Goal: Navigation & Orientation: Find specific page/section

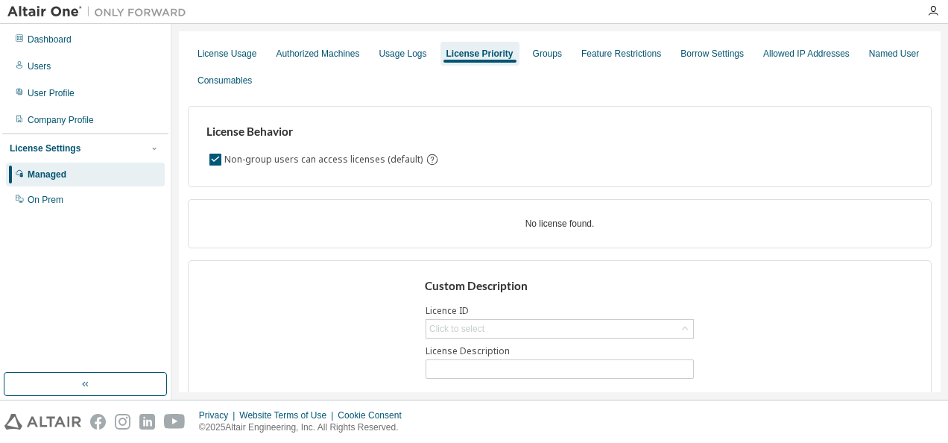
click at [510, 145] on div "License Behavior Non-group users can access licenses (default)" at bounding box center [560, 146] width 744 height 81
click at [53, 43] on div "Dashboard" at bounding box center [50, 40] width 44 height 12
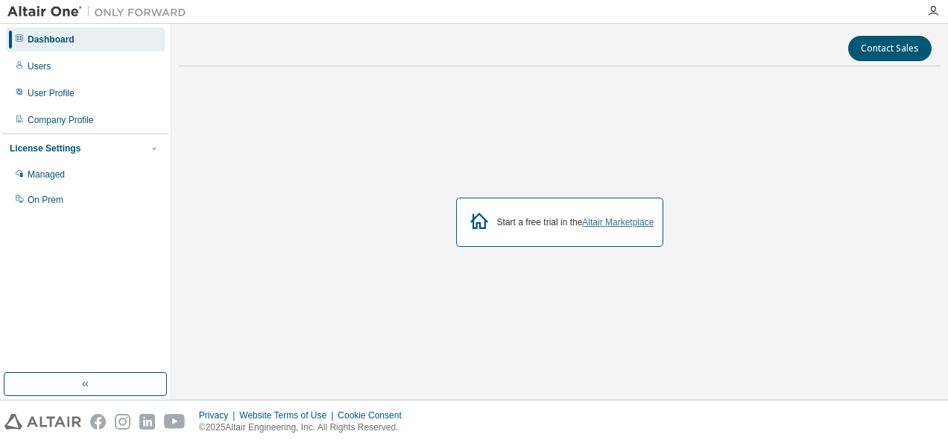
click at [628, 222] on link "Altair Marketplace" at bounding box center [618, 222] width 72 height 10
click at [32, 66] on div "Users" at bounding box center [39, 66] width 23 height 12
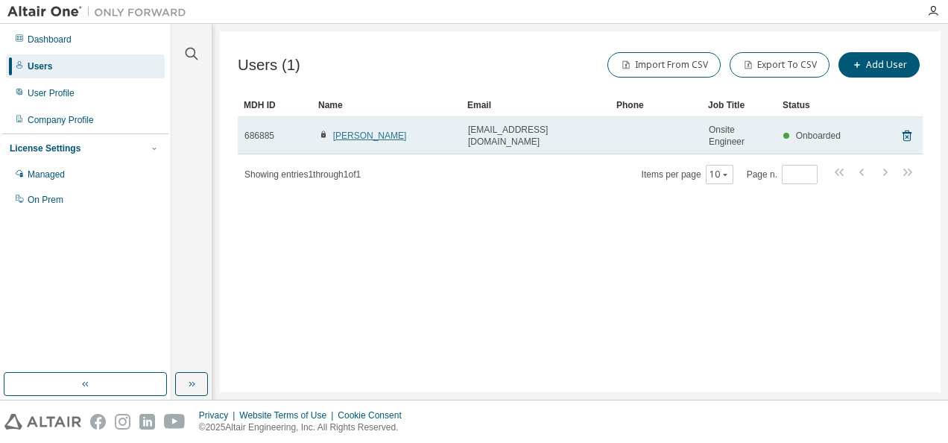
click at [343, 134] on link "Umesh Patil" at bounding box center [370, 135] width 74 height 10
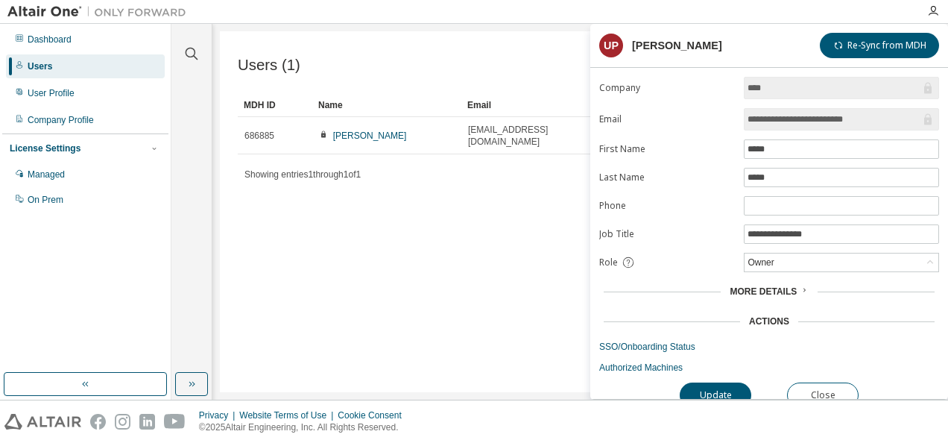
scroll to position [11, 0]
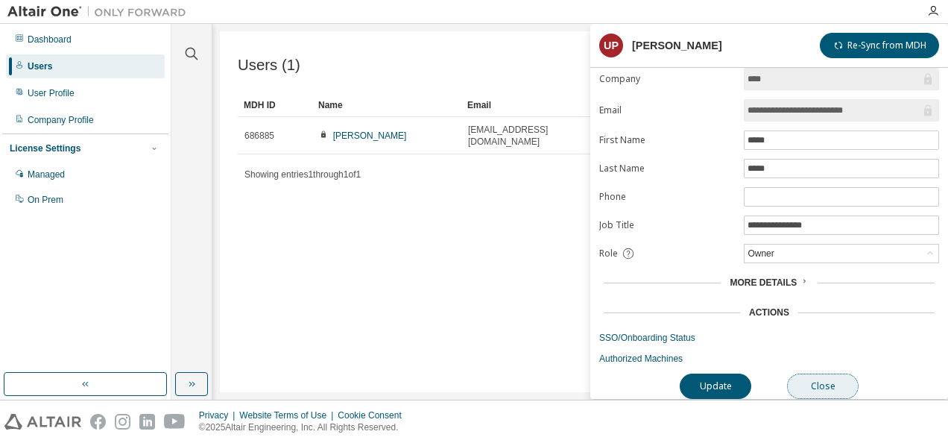
click at [836, 378] on button "Close" at bounding box center [823, 386] width 72 height 25
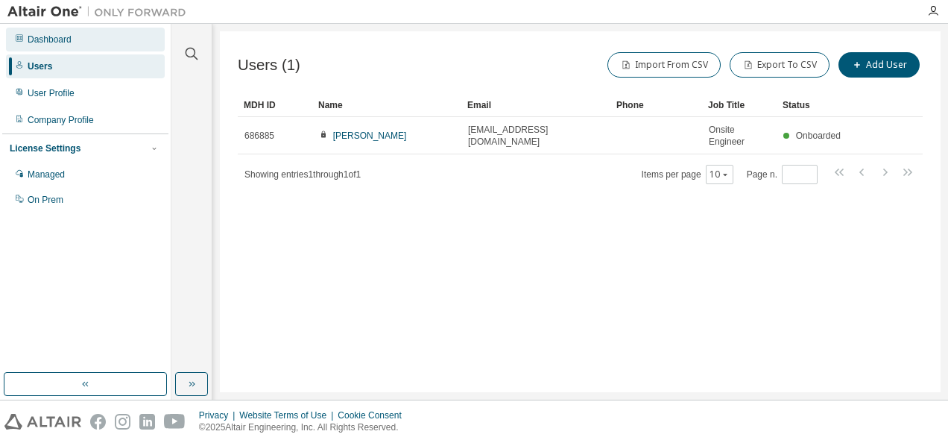
click at [66, 39] on div "Dashboard" at bounding box center [50, 40] width 44 height 12
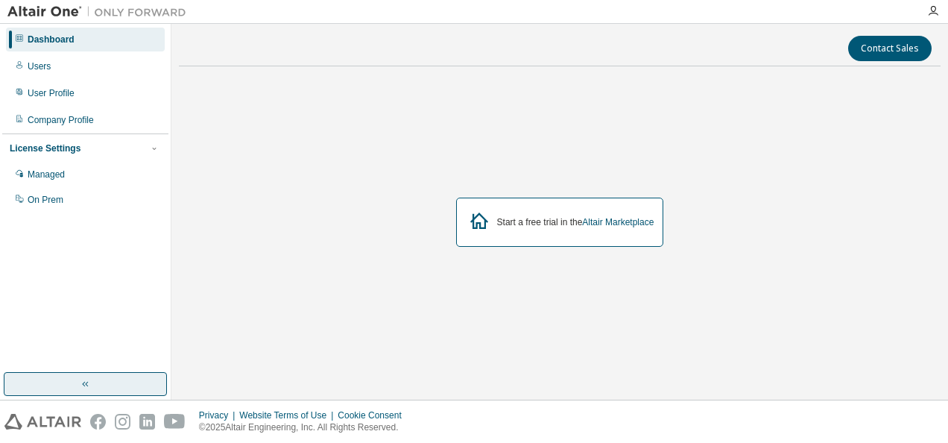
click at [80, 385] on icon "button" at bounding box center [86, 384] width 12 height 12
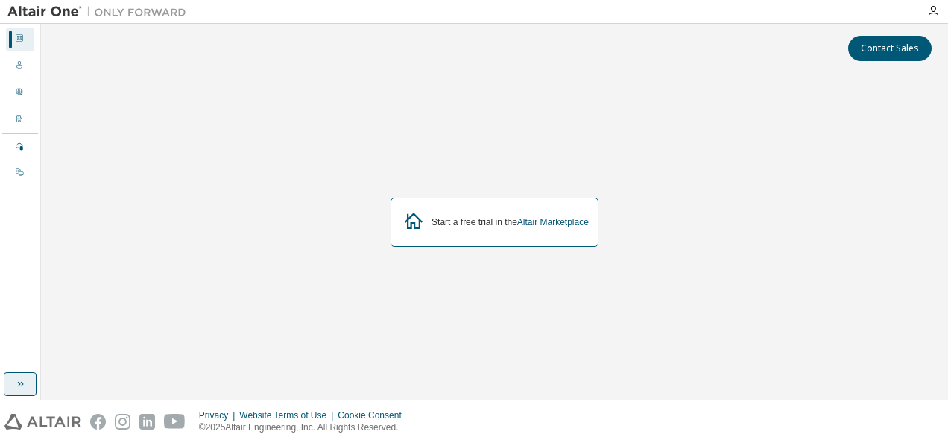
click at [25, 385] on icon "button" at bounding box center [20, 384] width 12 height 12
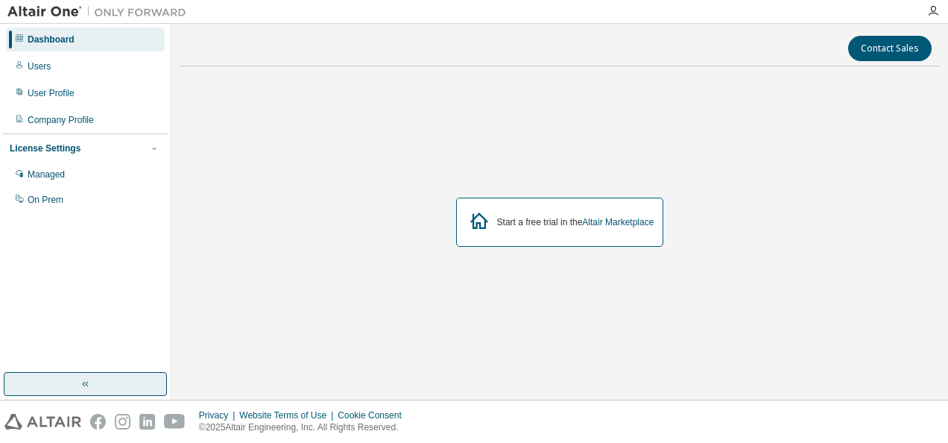
click at [10, 41] on div "Dashboard" at bounding box center [85, 40] width 159 height 24
